Goal: Book appointment/travel/reservation

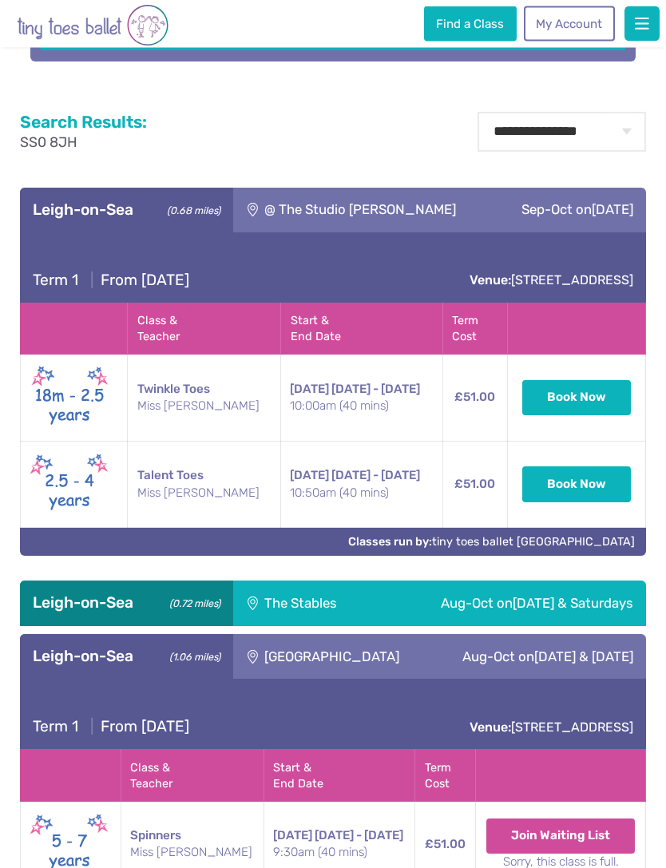
scroll to position [556, 0]
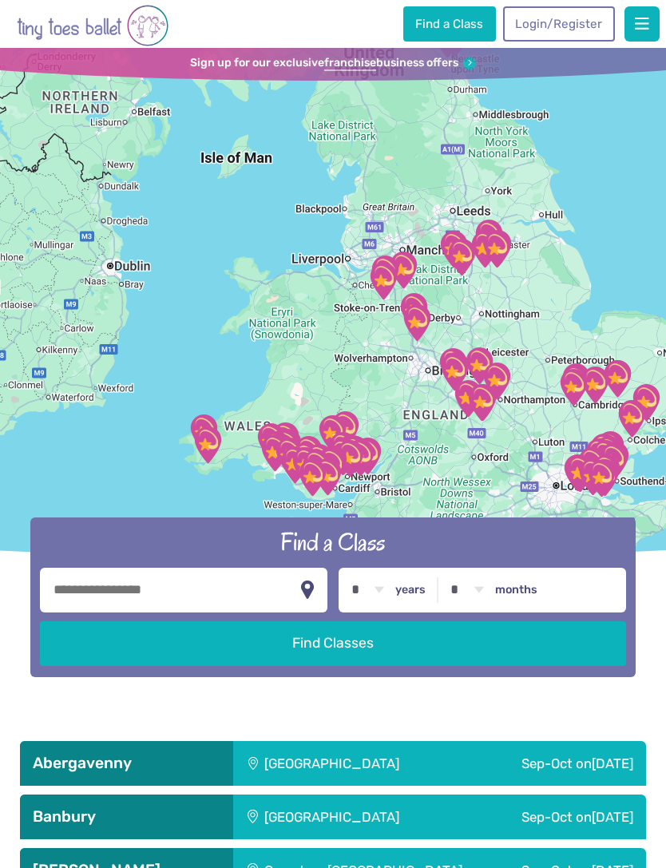
scroll to position [1641, 0]
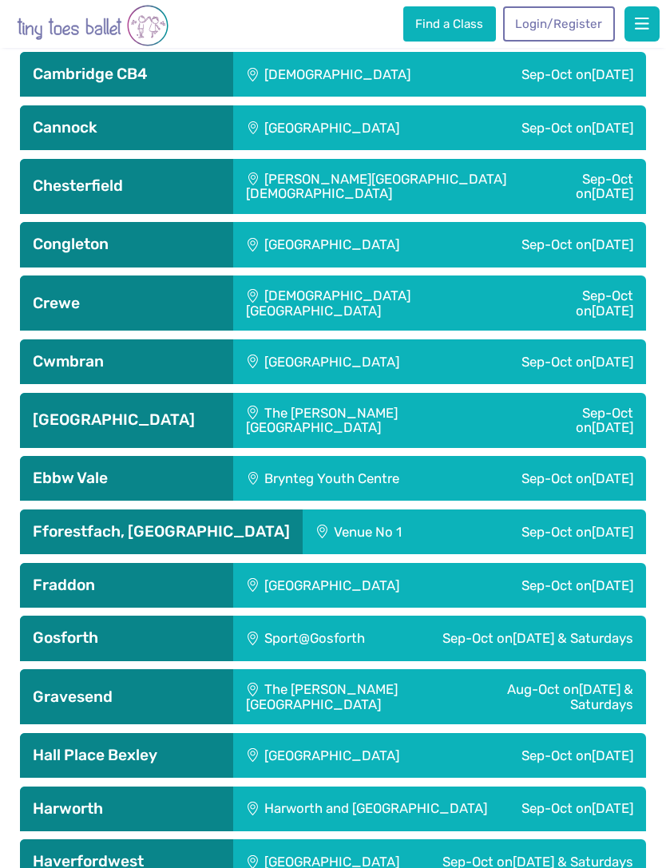
click at [585, 21] on link "Login/Register" at bounding box center [559, 23] width 112 height 35
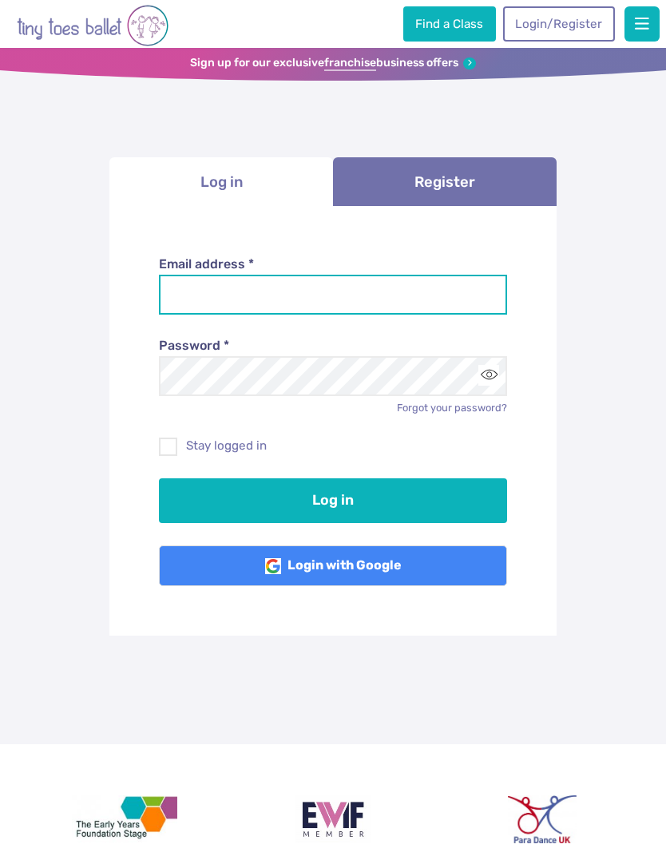
type input "**********"
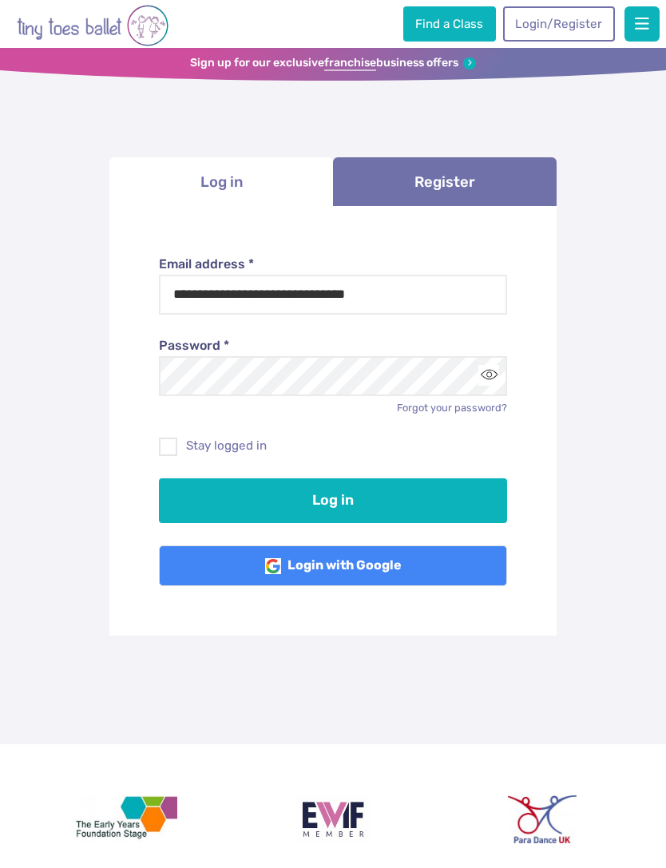
click at [333, 498] on button "Log in" at bounding box center [333, 500] width 349 height 45
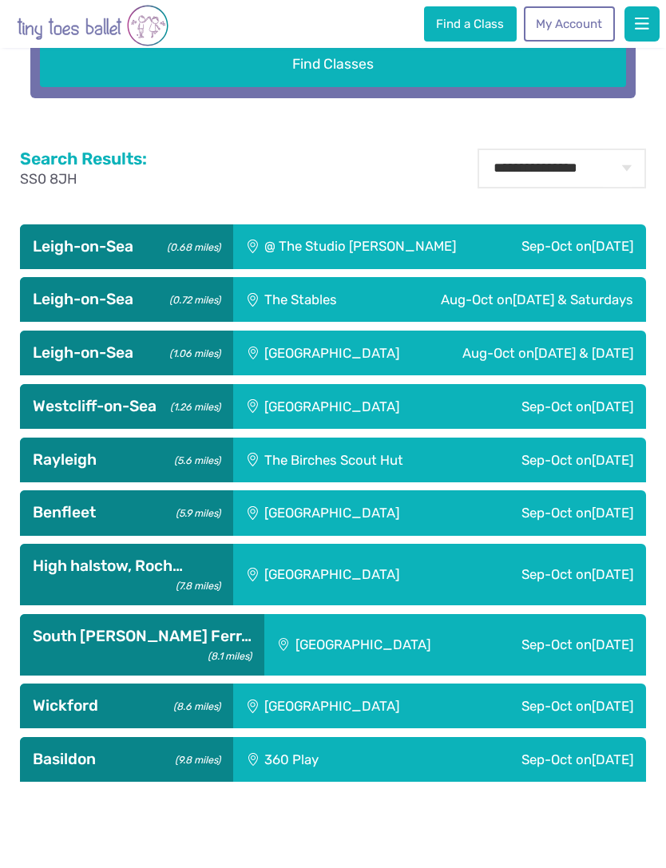
scroll to position [588, 0]
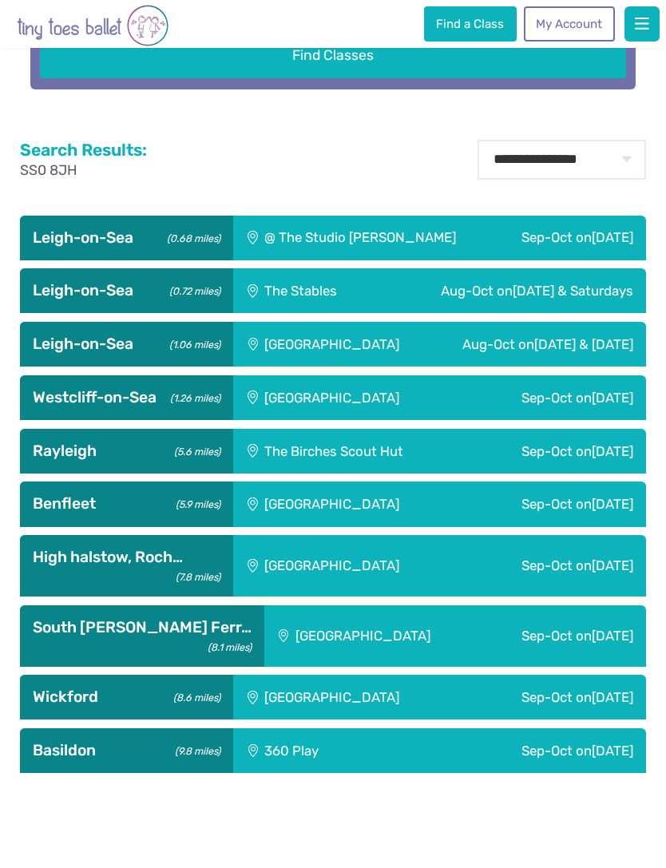
click at [577, 352] on span "Sunday & Saturday" at bounding box center [583, 344] width 99 height 16
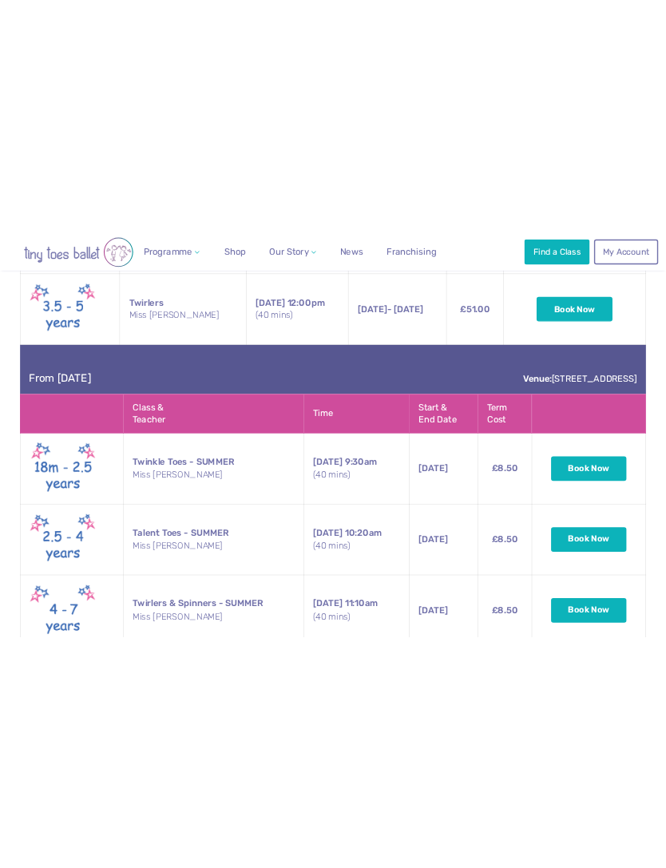
scroll to position [1106, 0]
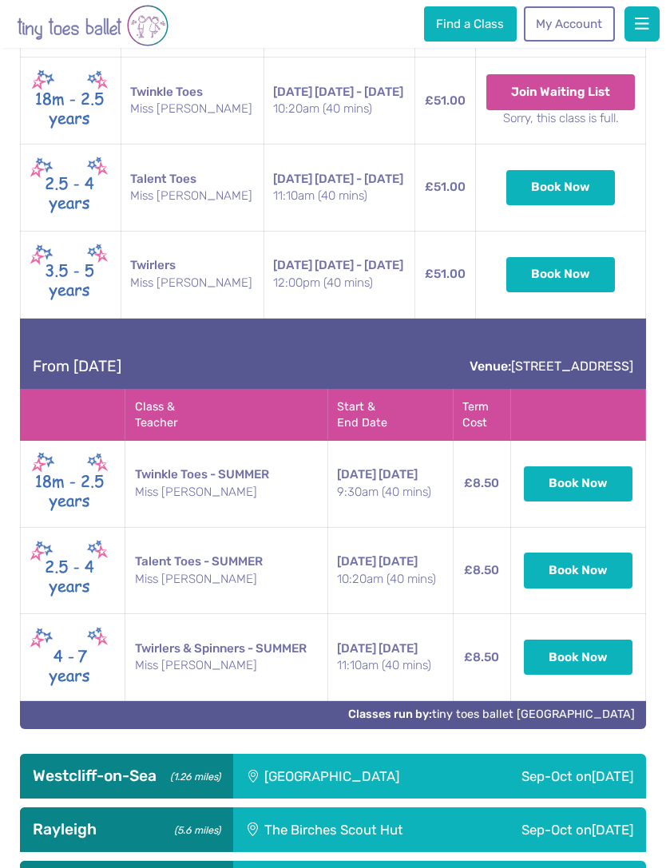
click at [609, 588] on button "Book Now" at bounding box center [578, 570] width 109 height 35
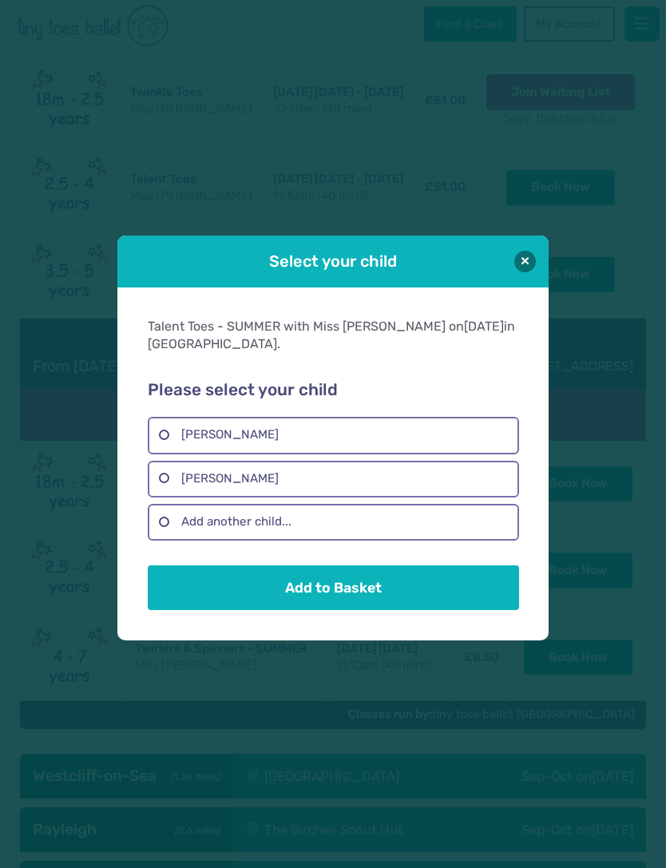
click at [438, 498] on label "Lydia Quarterman" at bounding box center [333, 479] width 371 height 37
click at [431, 596] on button "Add to Basket" at bounding box center [333, 587] width 371 height 45
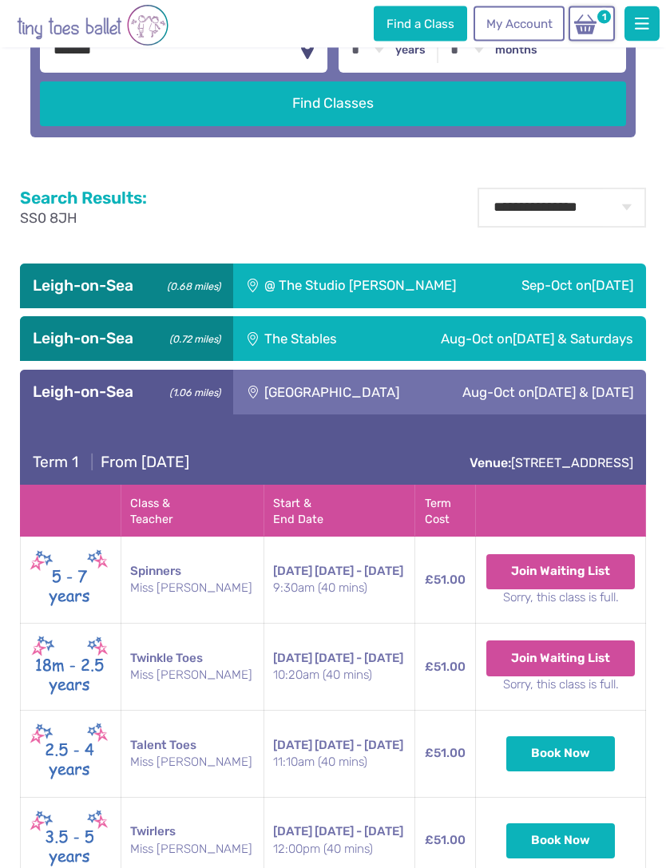
scroll to position [537, 0]
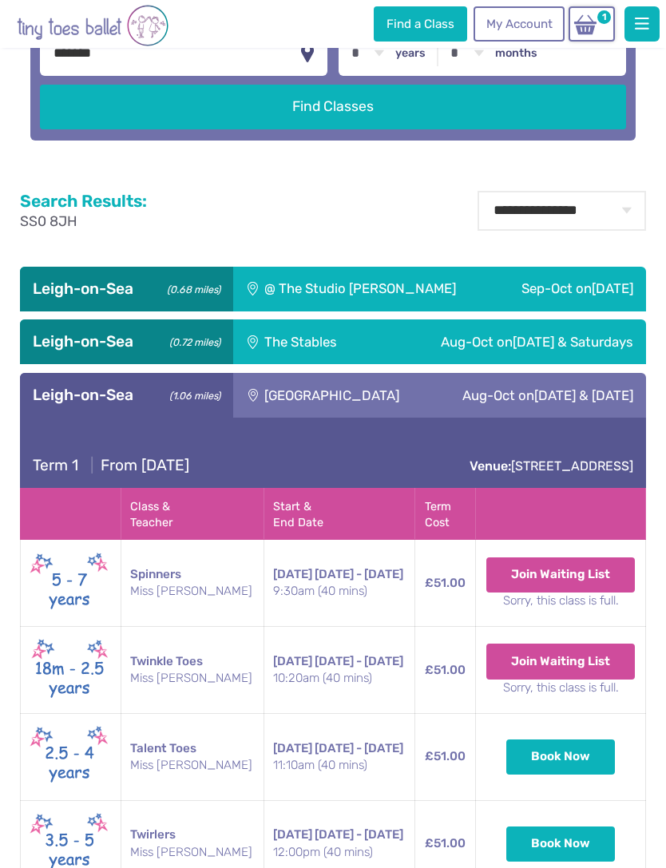
click at [591, 25] on img at bounding box center [585, 25] width 30 height 22
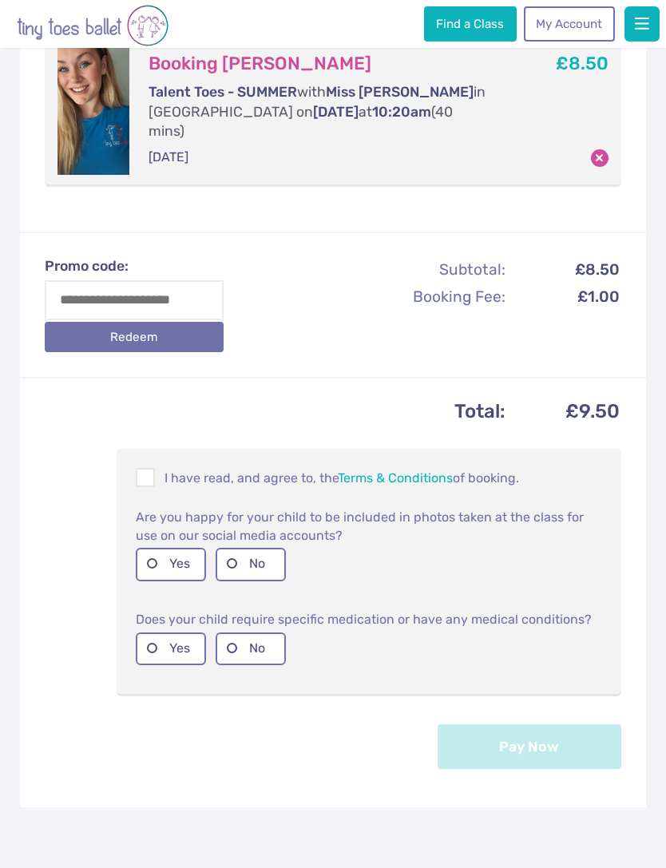
scroll to position [312, 0]
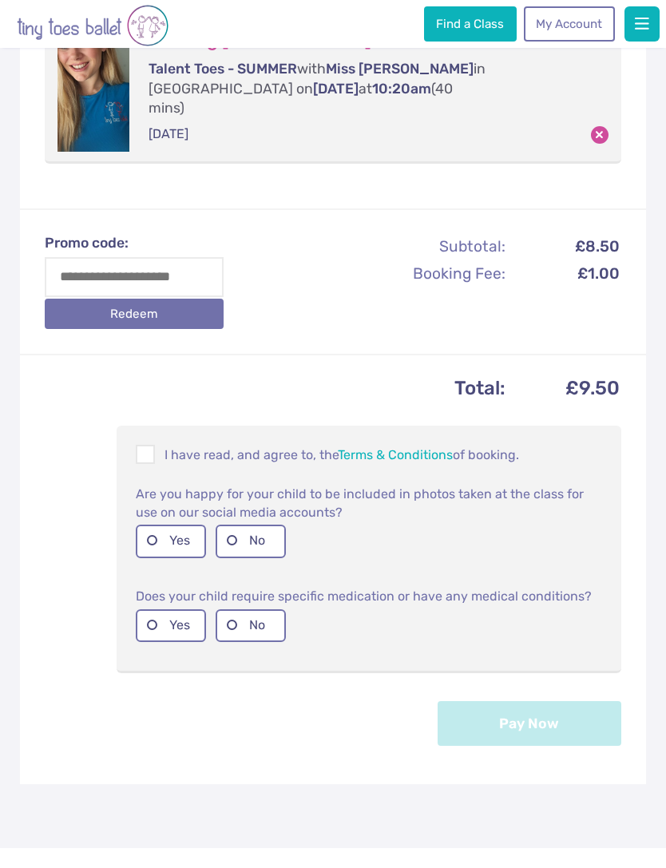
click at [283, 445] on p "I have read, and agree to, the Terms & Conditions of booking." at bounding box center [369, 454] width 466 height 19
click at [272, 525] on label "No" at bounding box center [251, 541] width 70 height 33
click at [196, 525] on label "Yes" at bounding box center [171, 541] width 70 height 33
click at [267, 609] on label "No" at bounding box center [251, 625] width 70 height 33
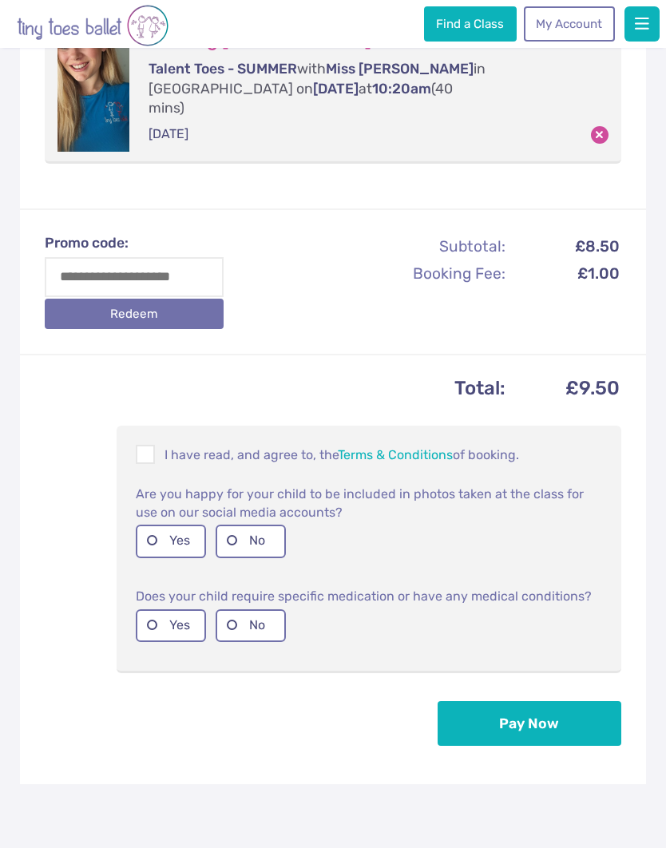
click at [541, 701] on button "Pay Now" at bounding box center [530, 723] width 184 height 45
